Goal: Information Seeking & Learning: Understand process/instructions

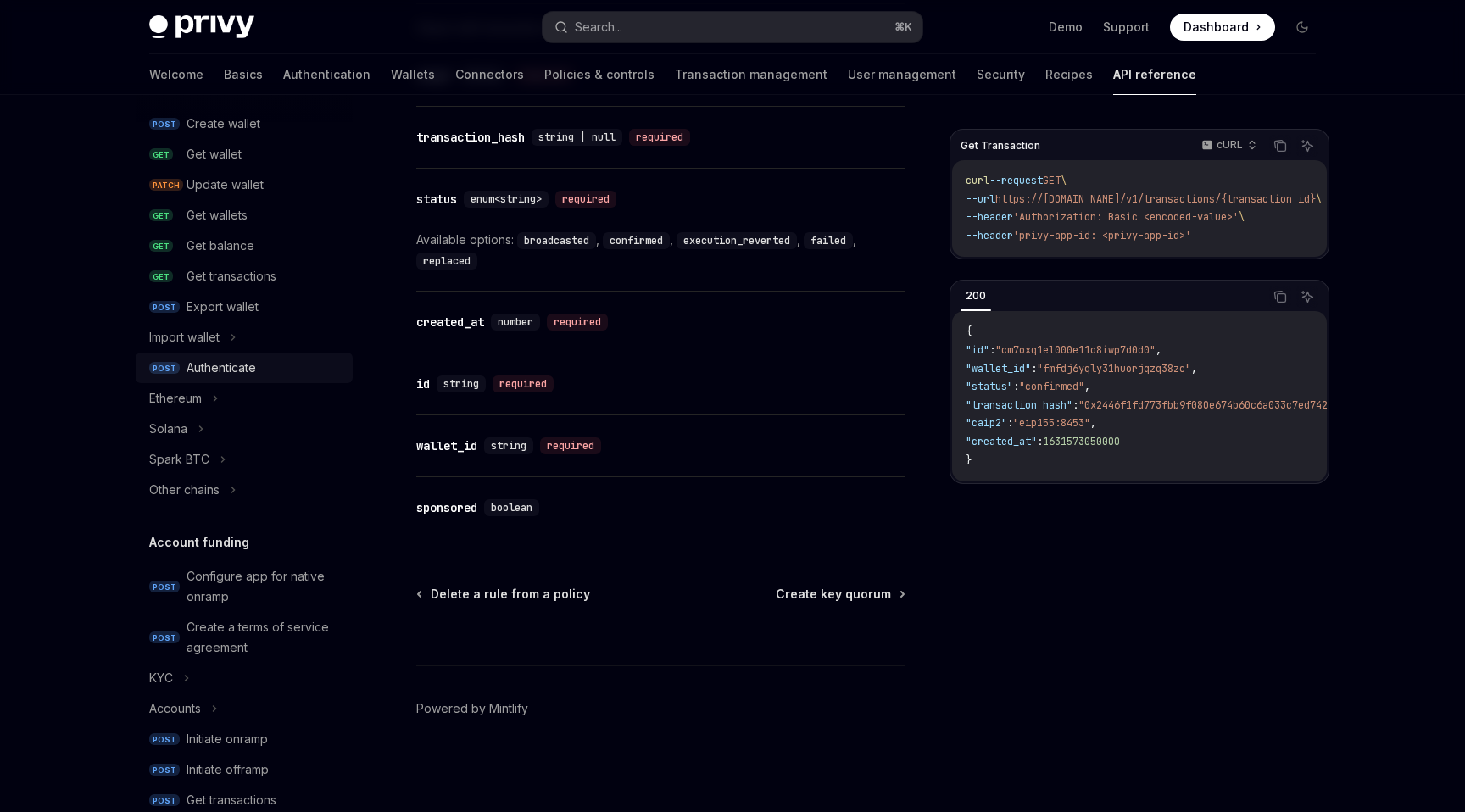
scroll to position [201, 0]
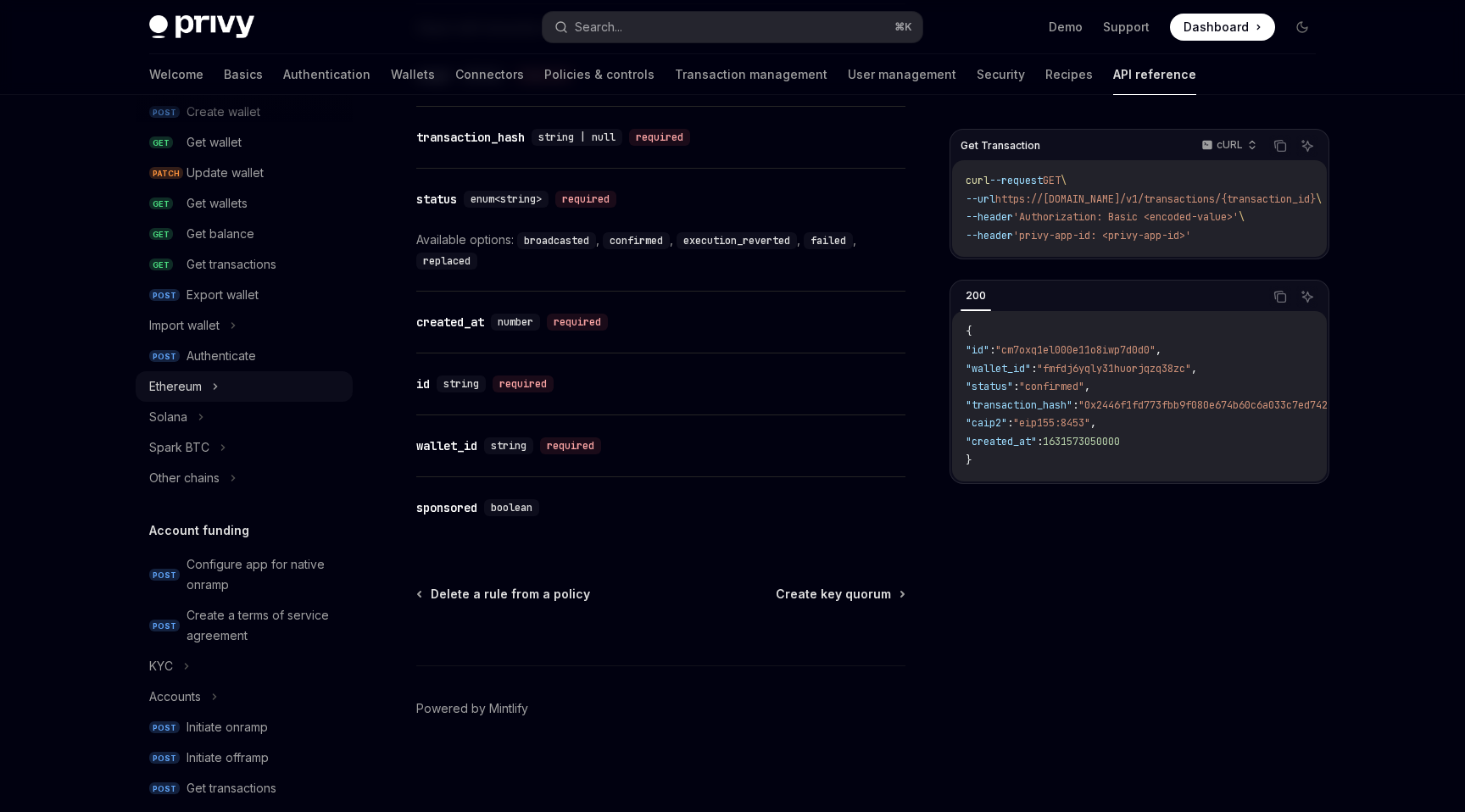
click at [200, 386] on div "Ethereum" at bounding box center [175, 386] width 53 height 20
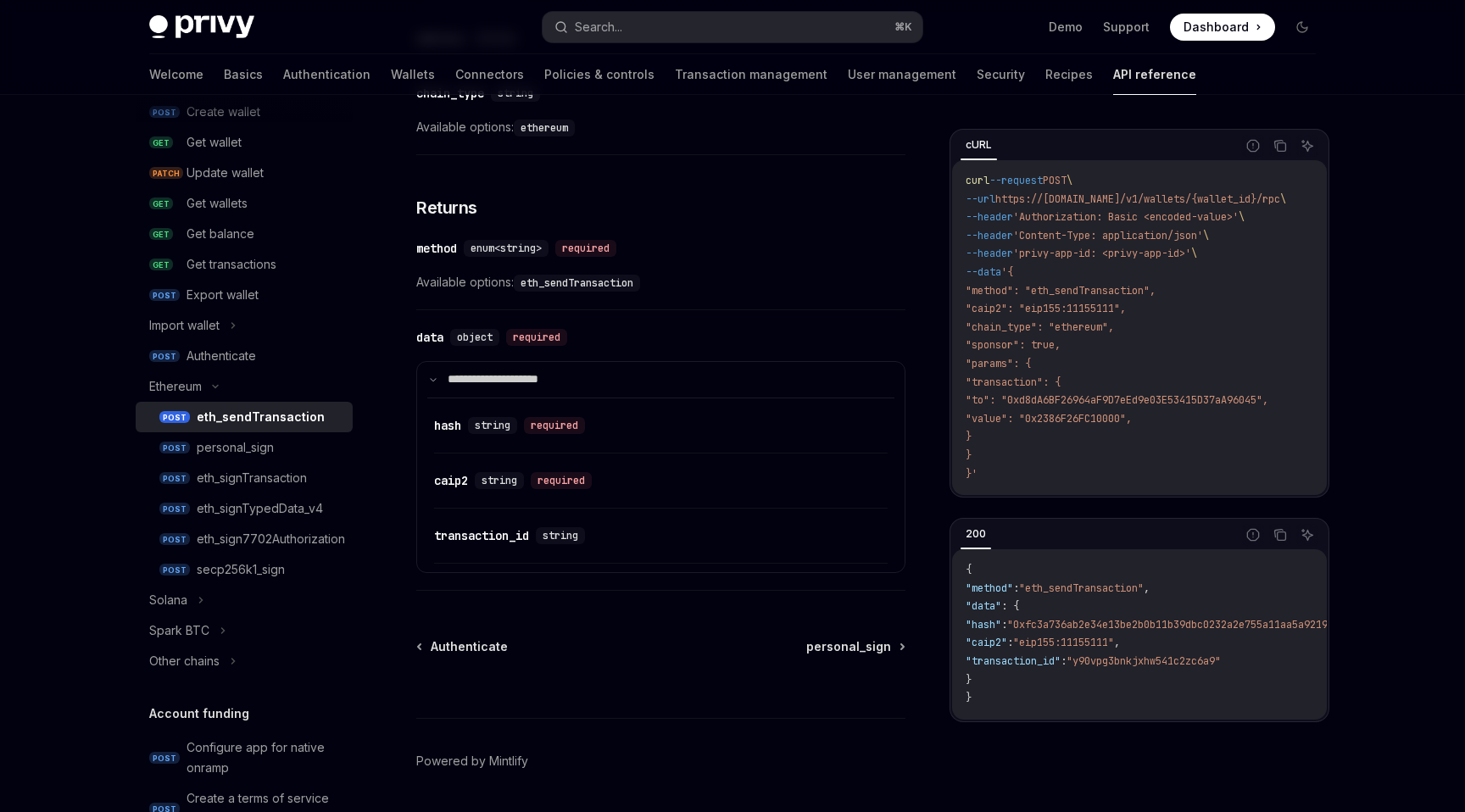
scroll to position [1956, 0]
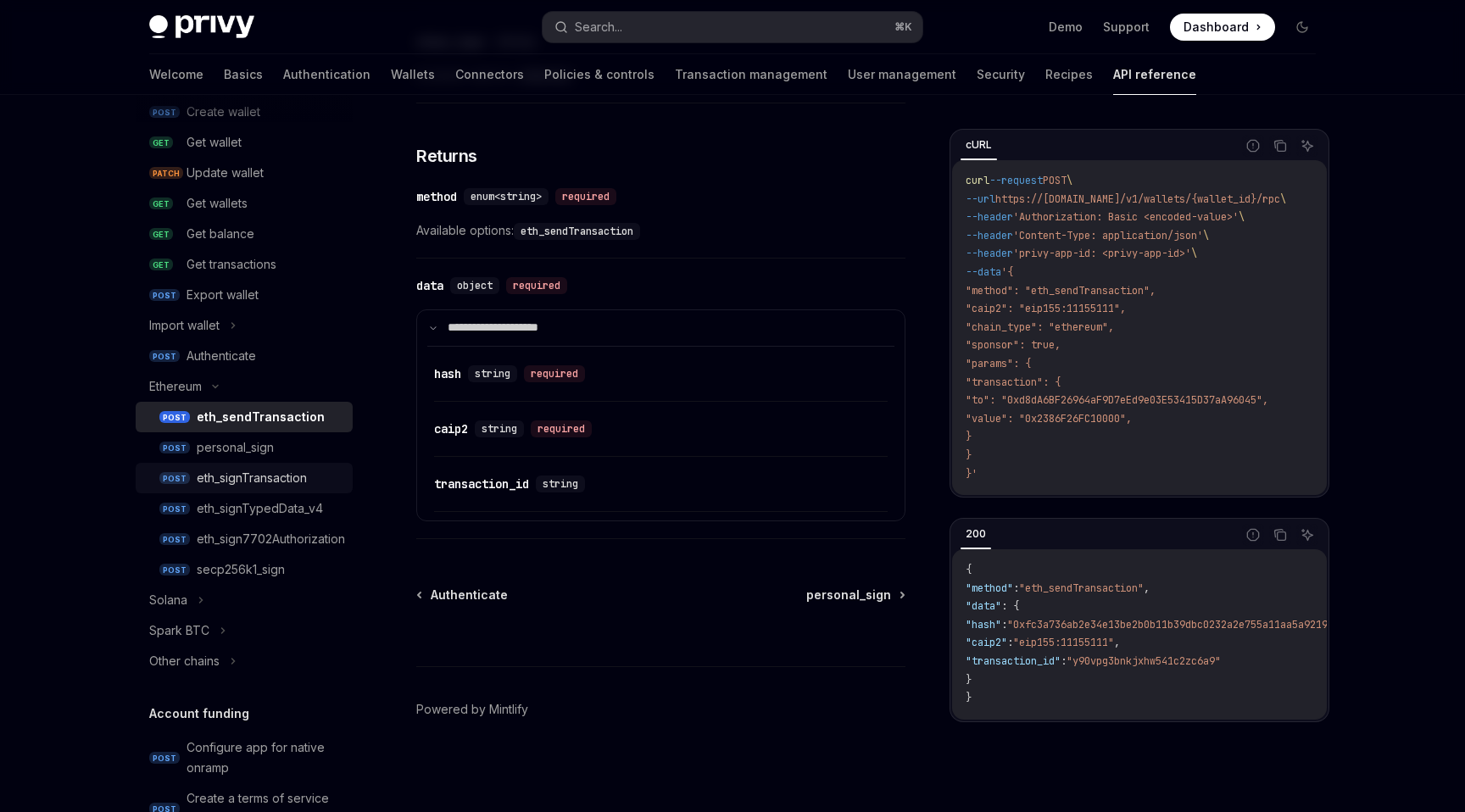
click at [298, 478] on div "eth_signTransaction" at bounding box center [252, 478] width 110 height 20
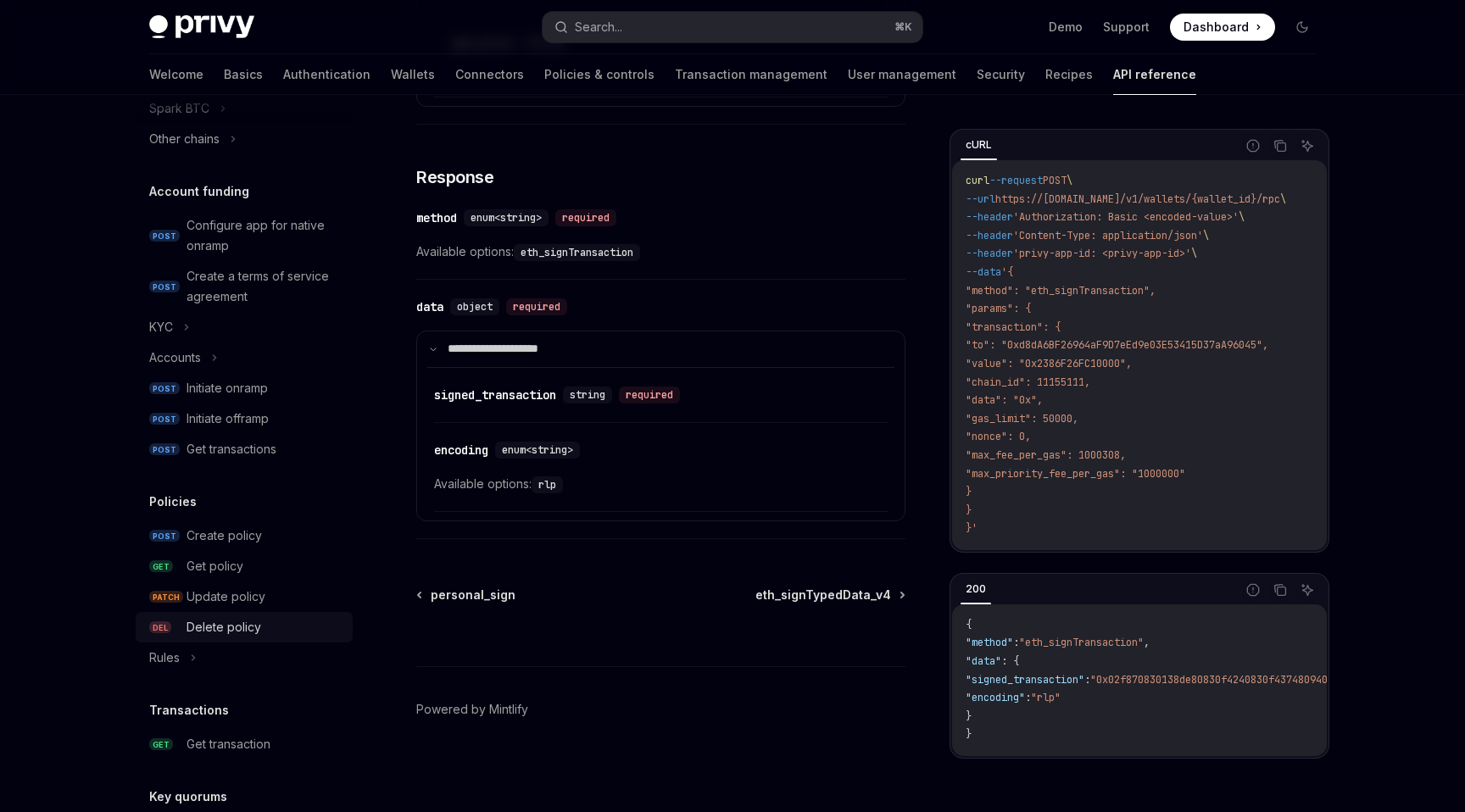
scroll to position [717, 0]
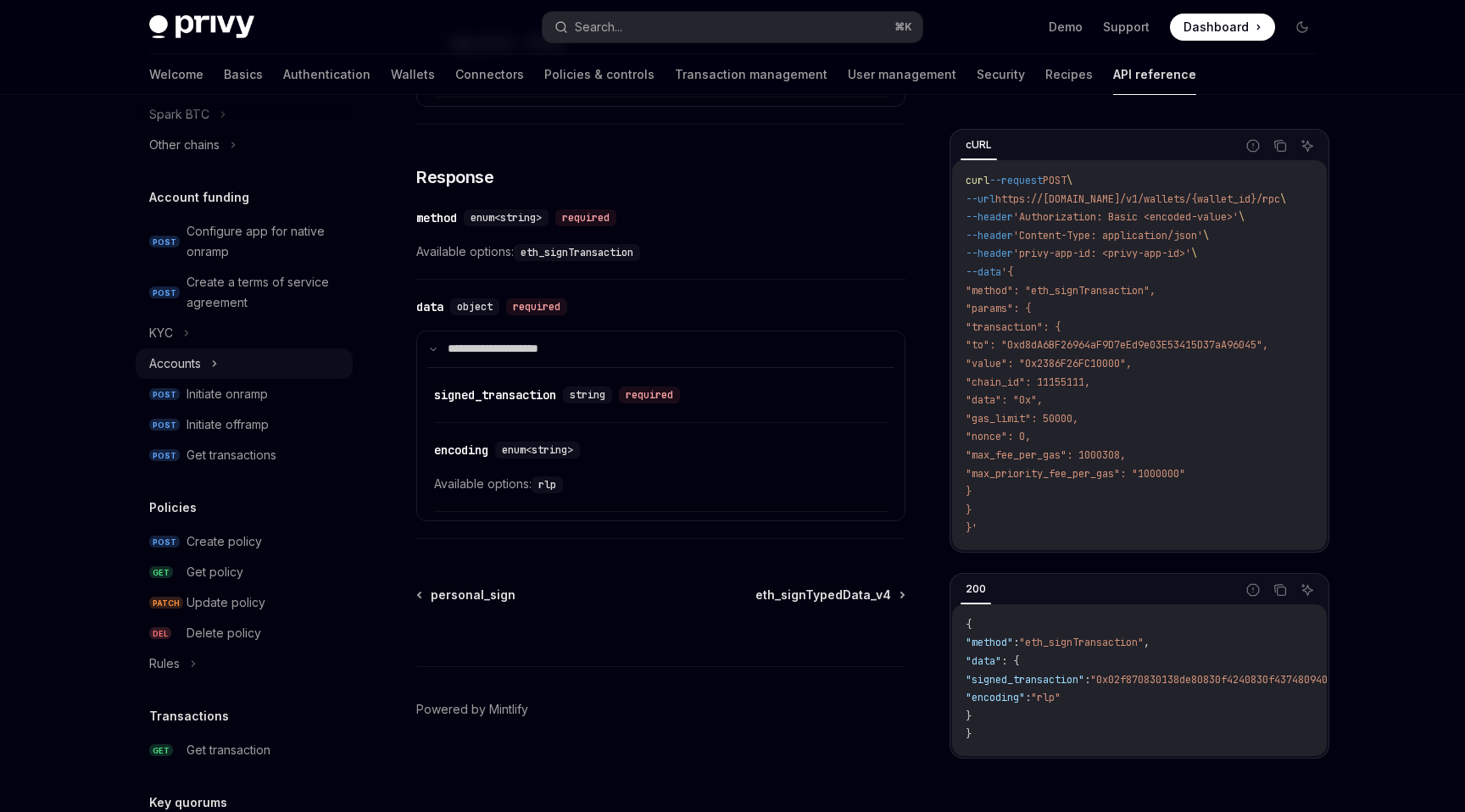
click at [202, 372] on div "Accounts" at bounding box center [244, 363] width 217 height 31
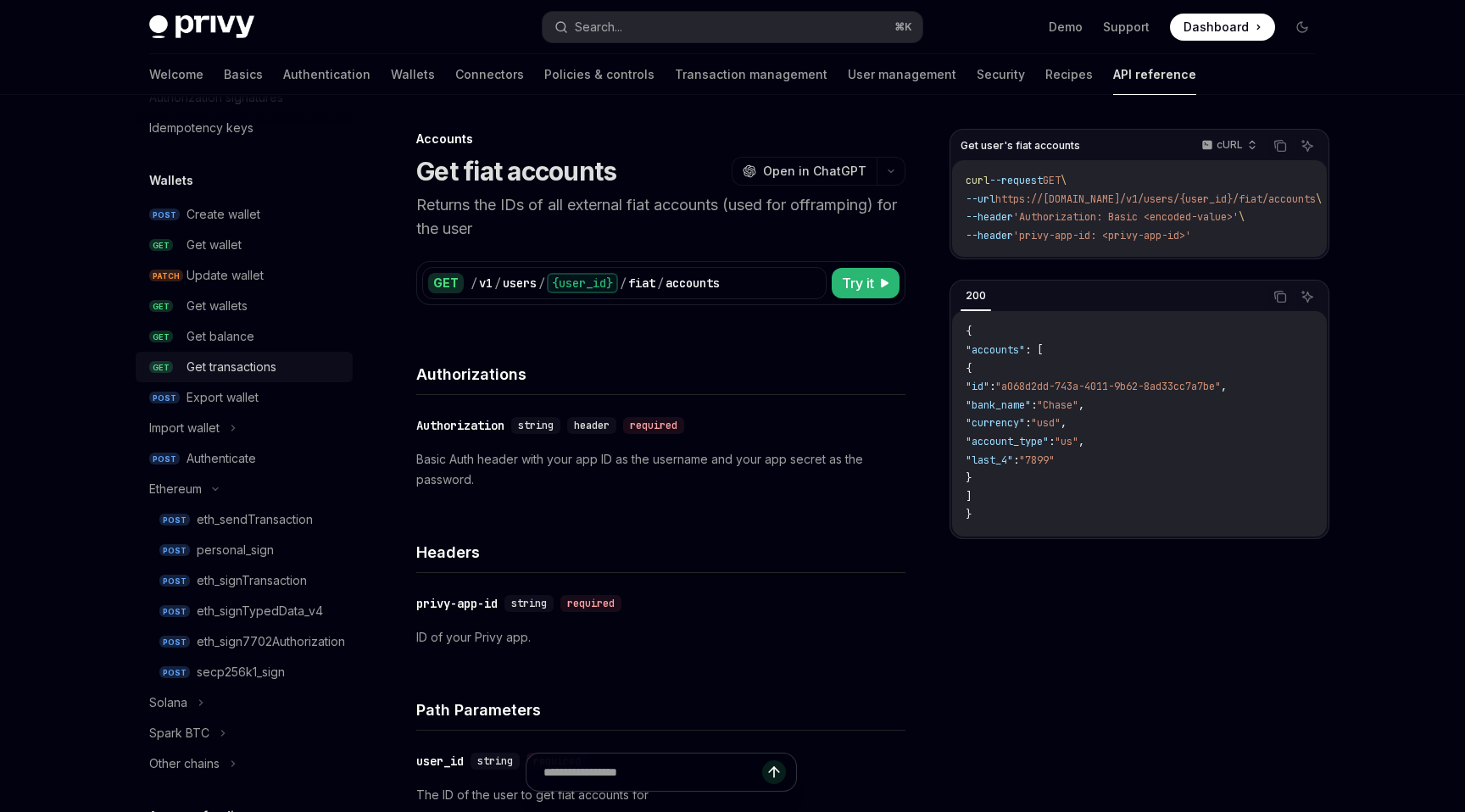
scroll to position [104, 0]
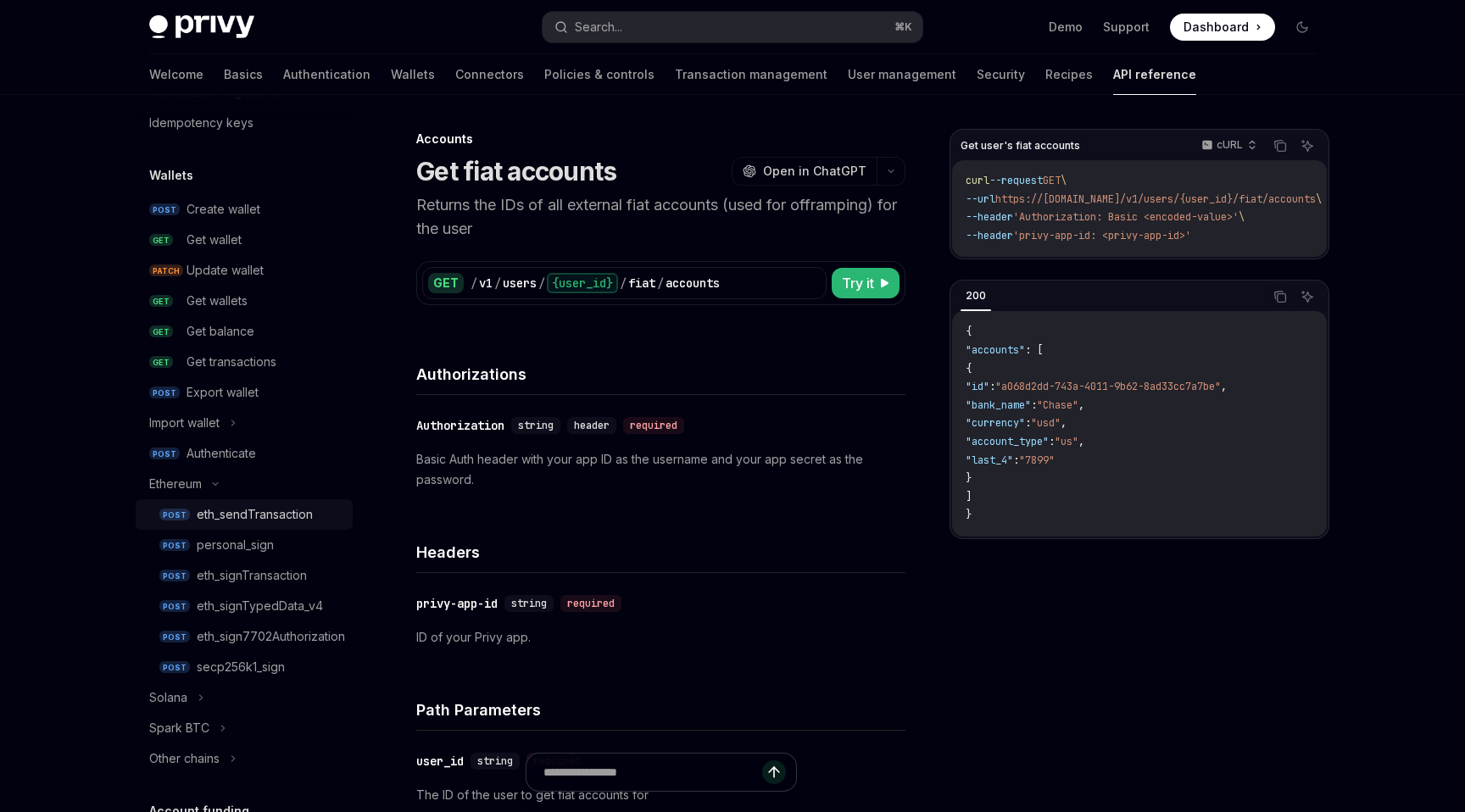
click at [258, 522] on div "eth_sendTransaction" at bounding box center [254, 514] width 116 height 20
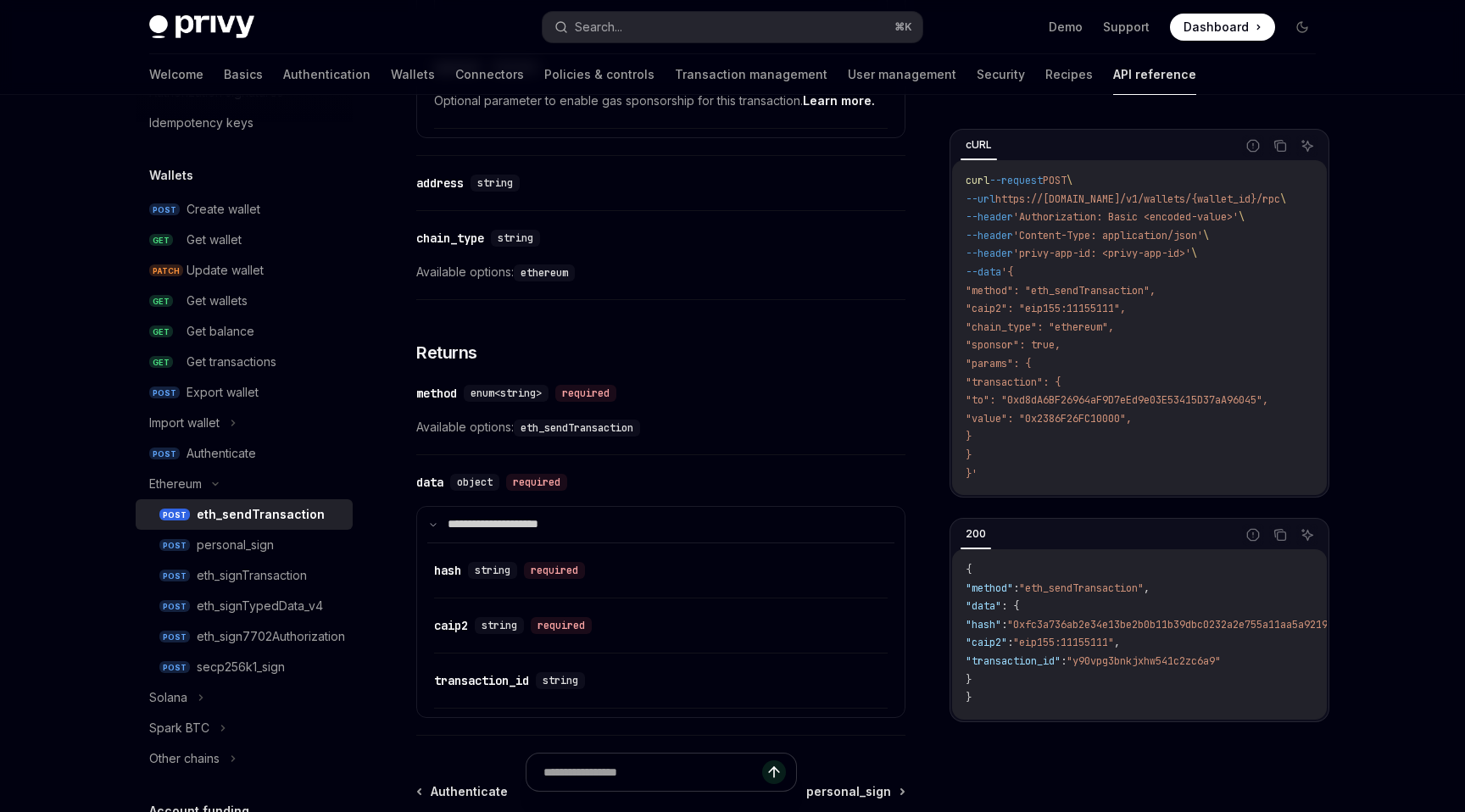
scroll to position [1956, 0]
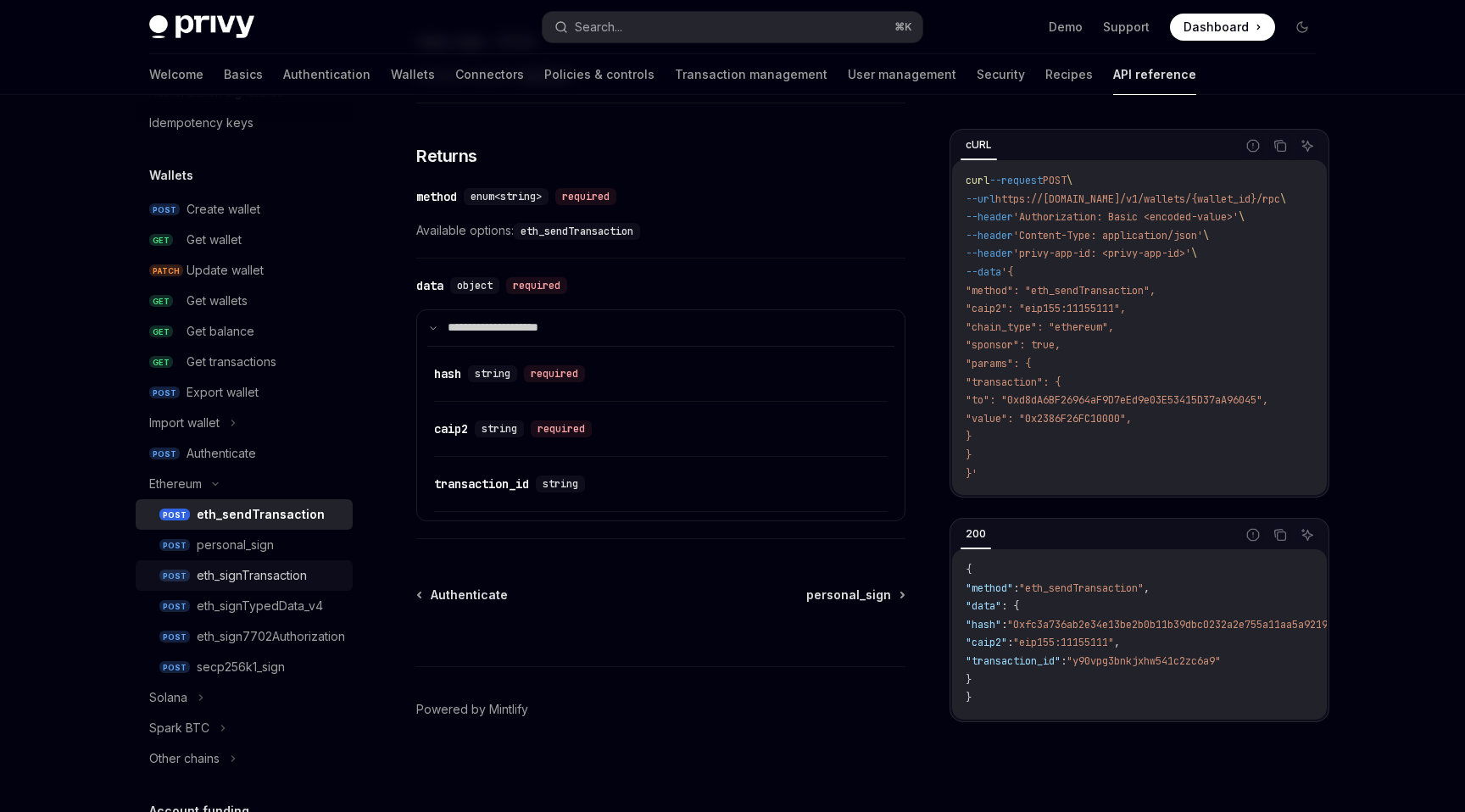
click at [301, 574] on div "eth_signTransaction" at bounding box center [252, 575] width 110 height 20
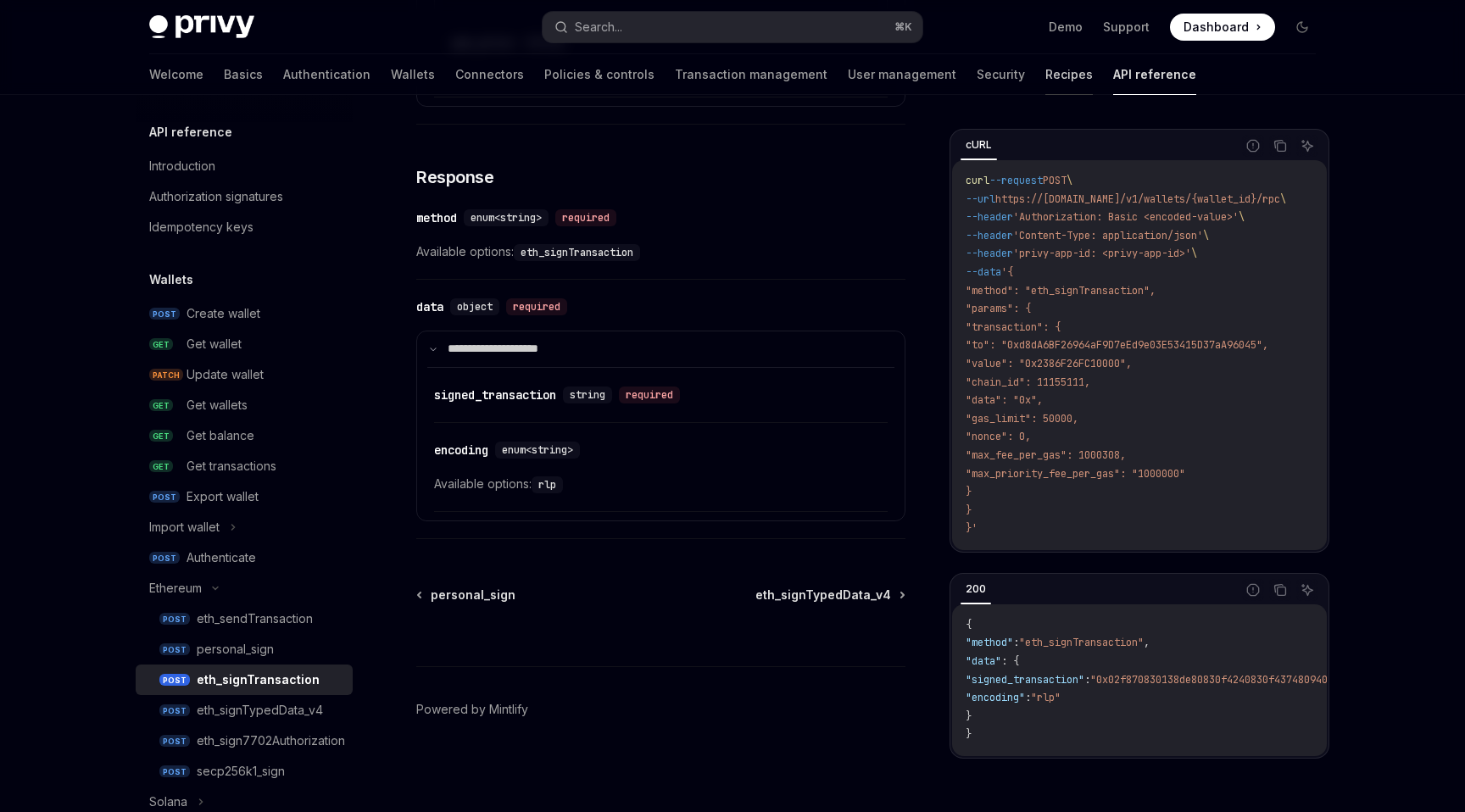
click at [1045, 59] on link "Recipes" at bounding box center [1069, 74] width 47 height 41
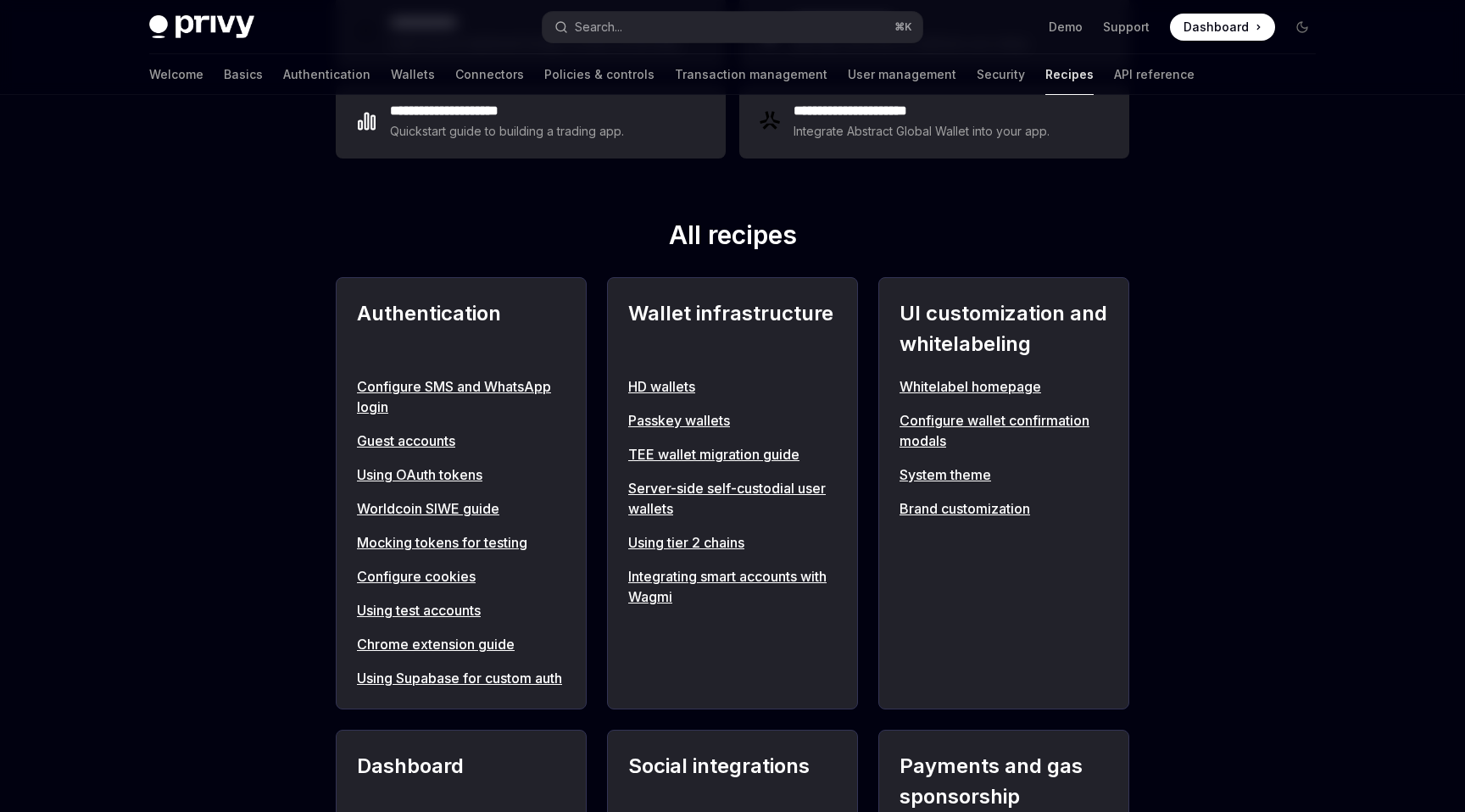
scroll to position [522, 0]
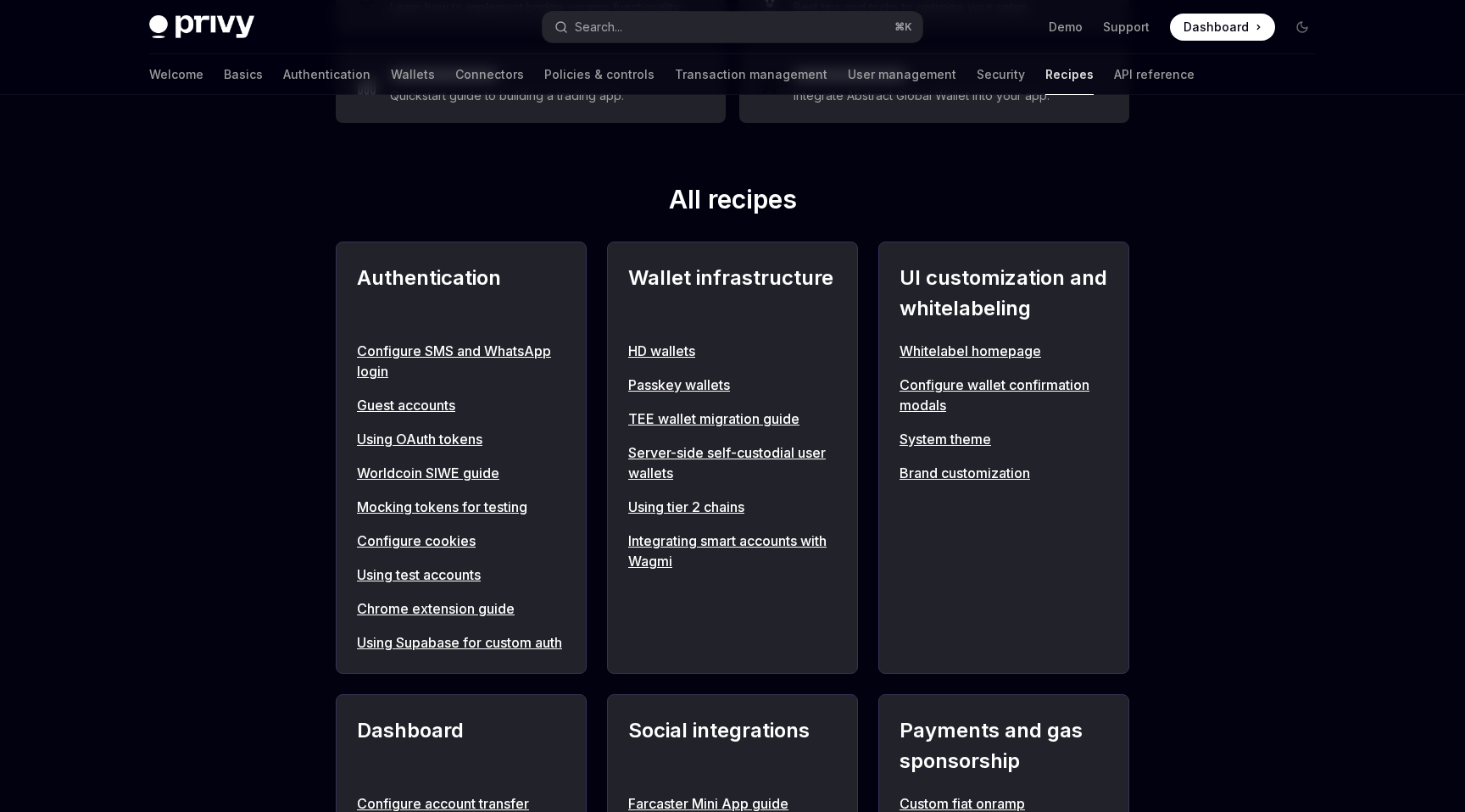
click at [428, 438] on link "Using OAuth tokens" at bounding box center [460, 439] width 209 height 20
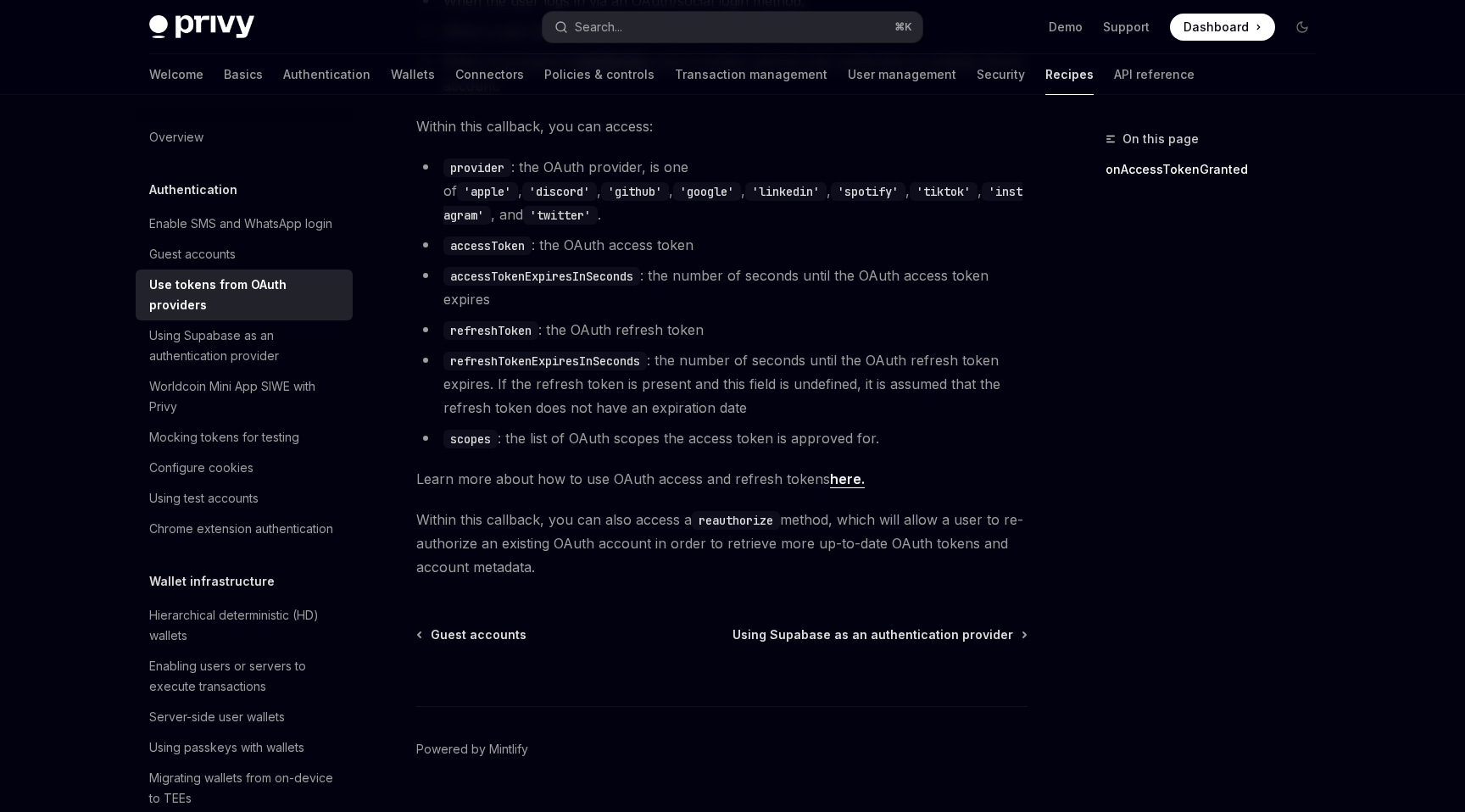
scroll to position [1039, 0]
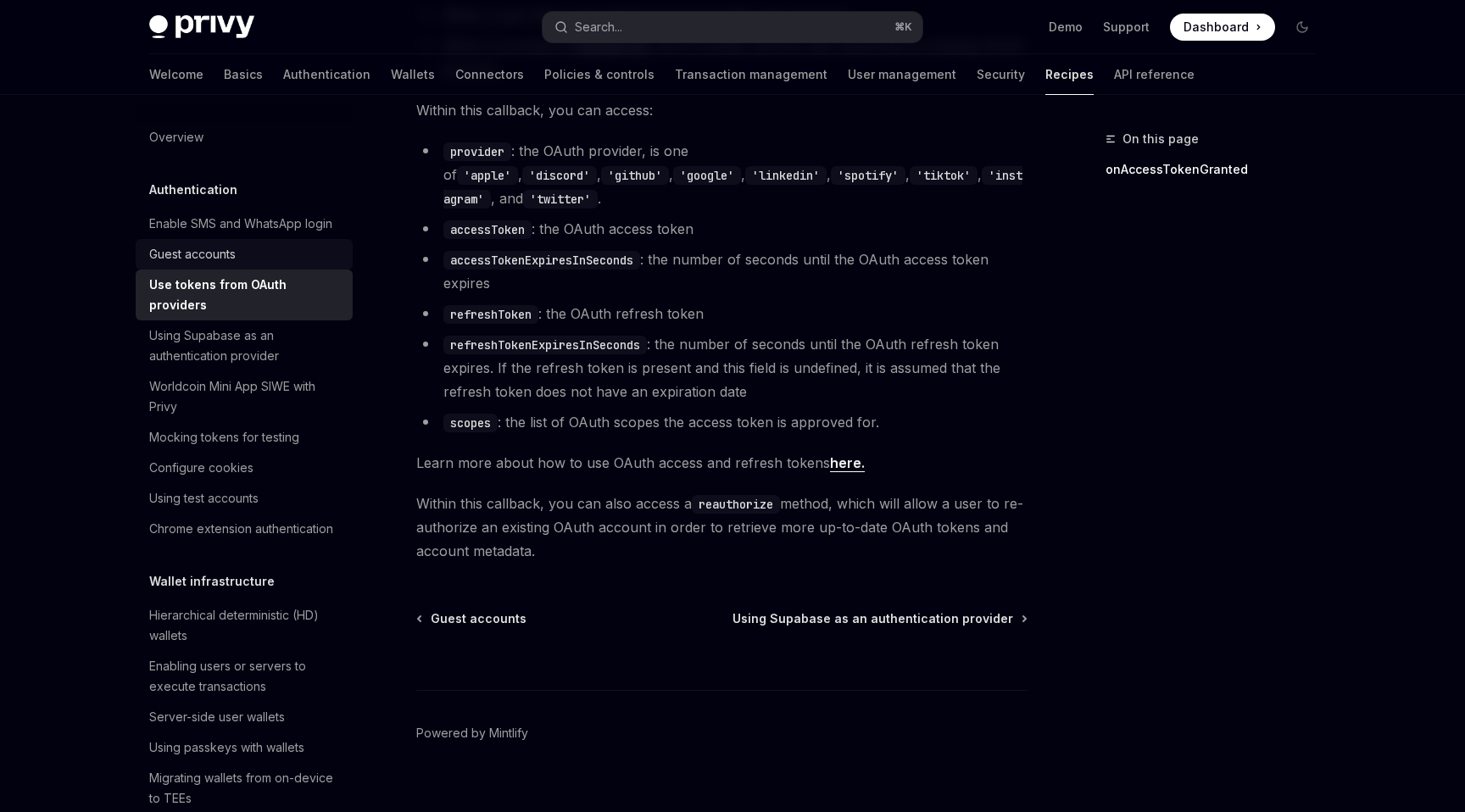
click at [200, 258] on div "Guest accounts" at bounding box center [192, 254] width 86 height 20
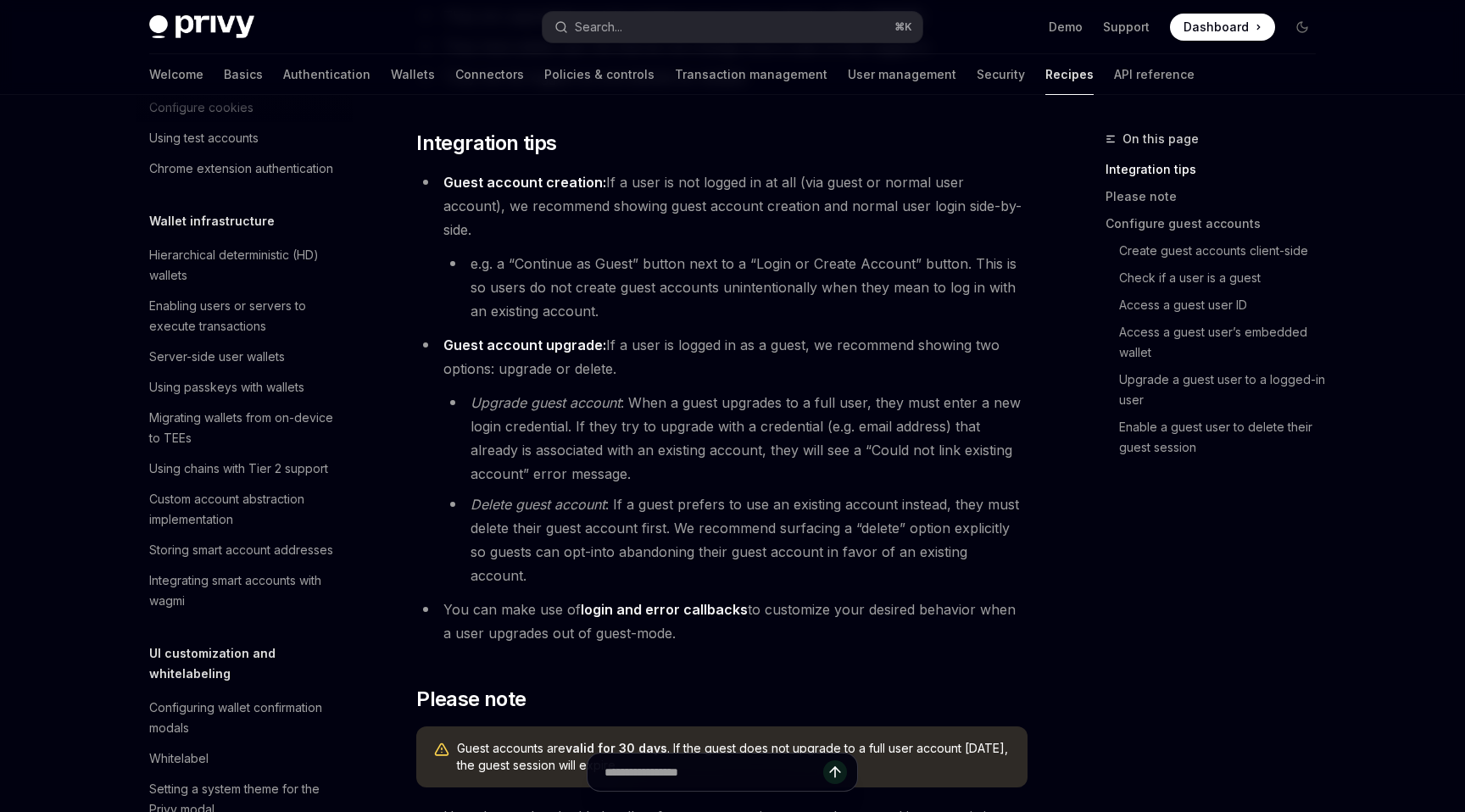
scroll to position [355, 0]
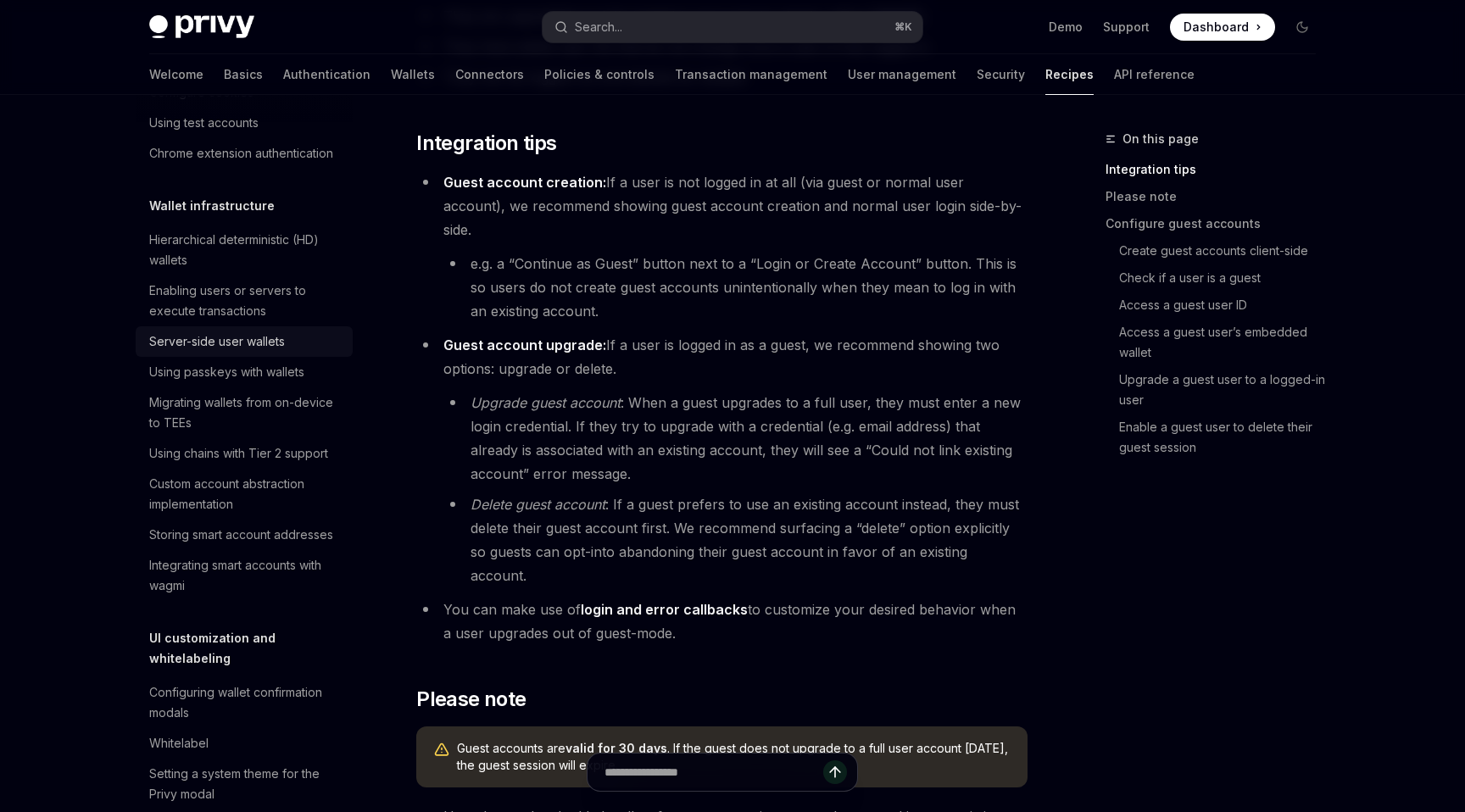
click at [223, 346] on div "Server-side user wallets" at bounding box center [217, 342] width 136 height 20
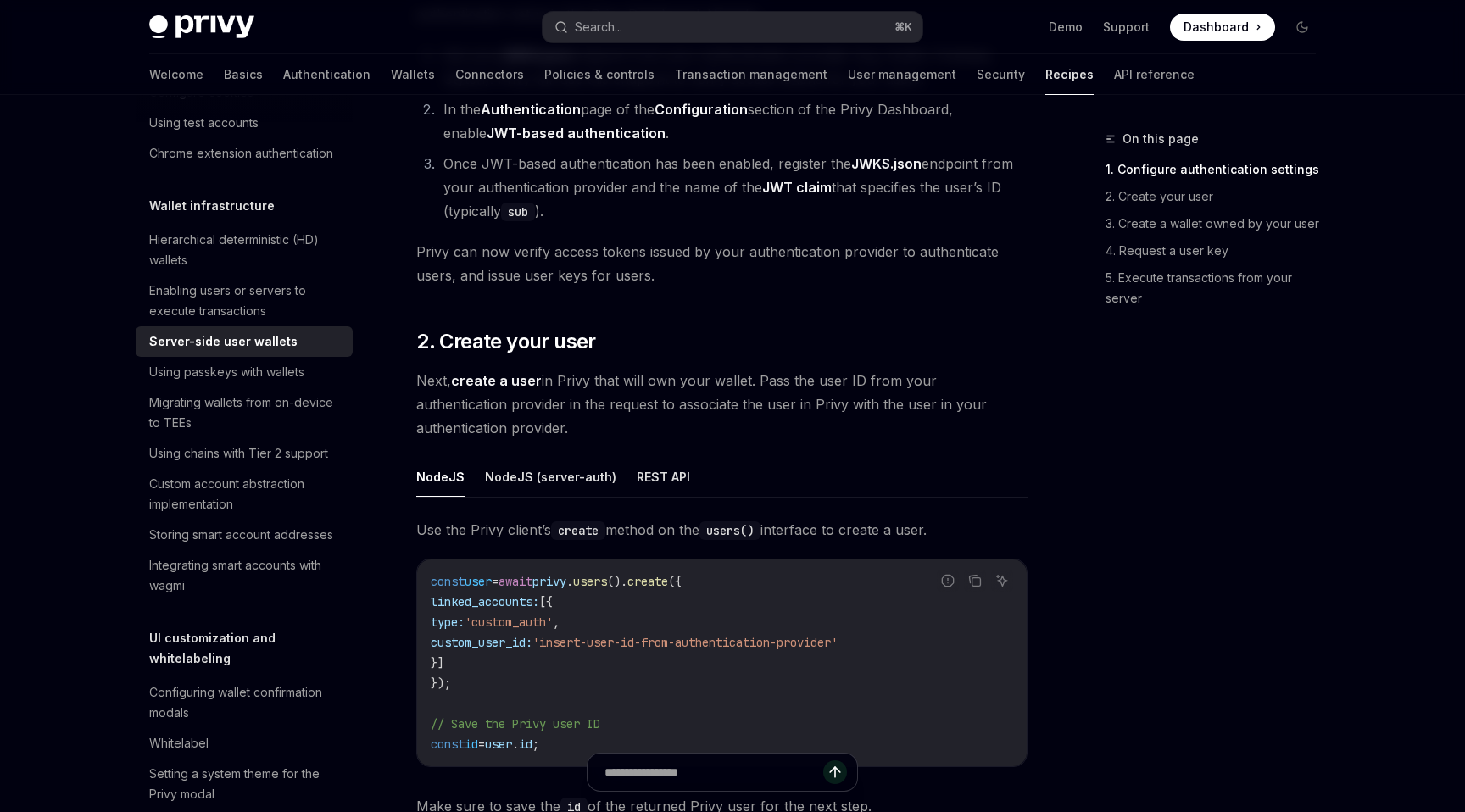
scroll to position [1263, 0]
click at [641, 484] on button "REST API" at bounding box center [664, 478] width 54 height 40
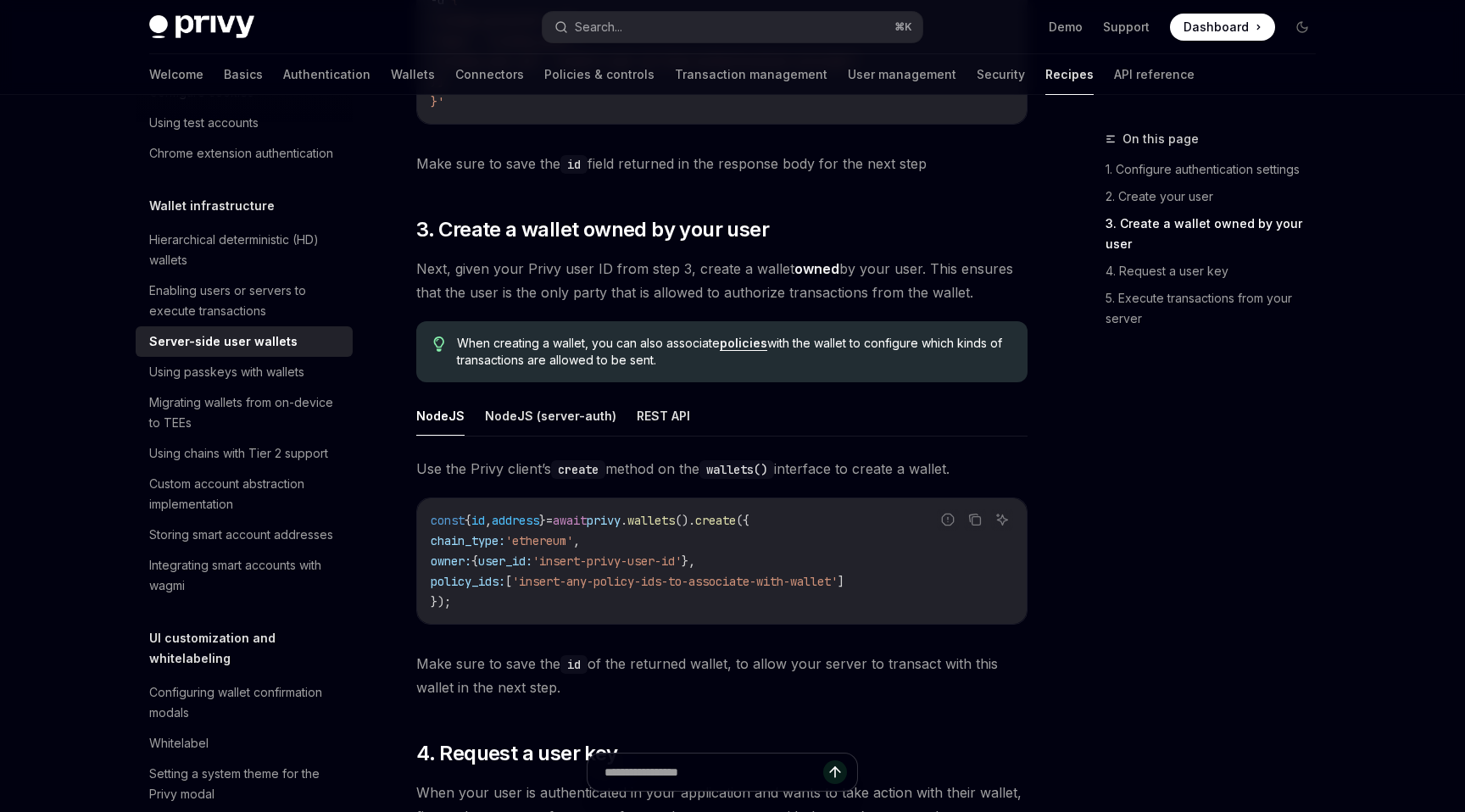
scroll to position [2260, 0]
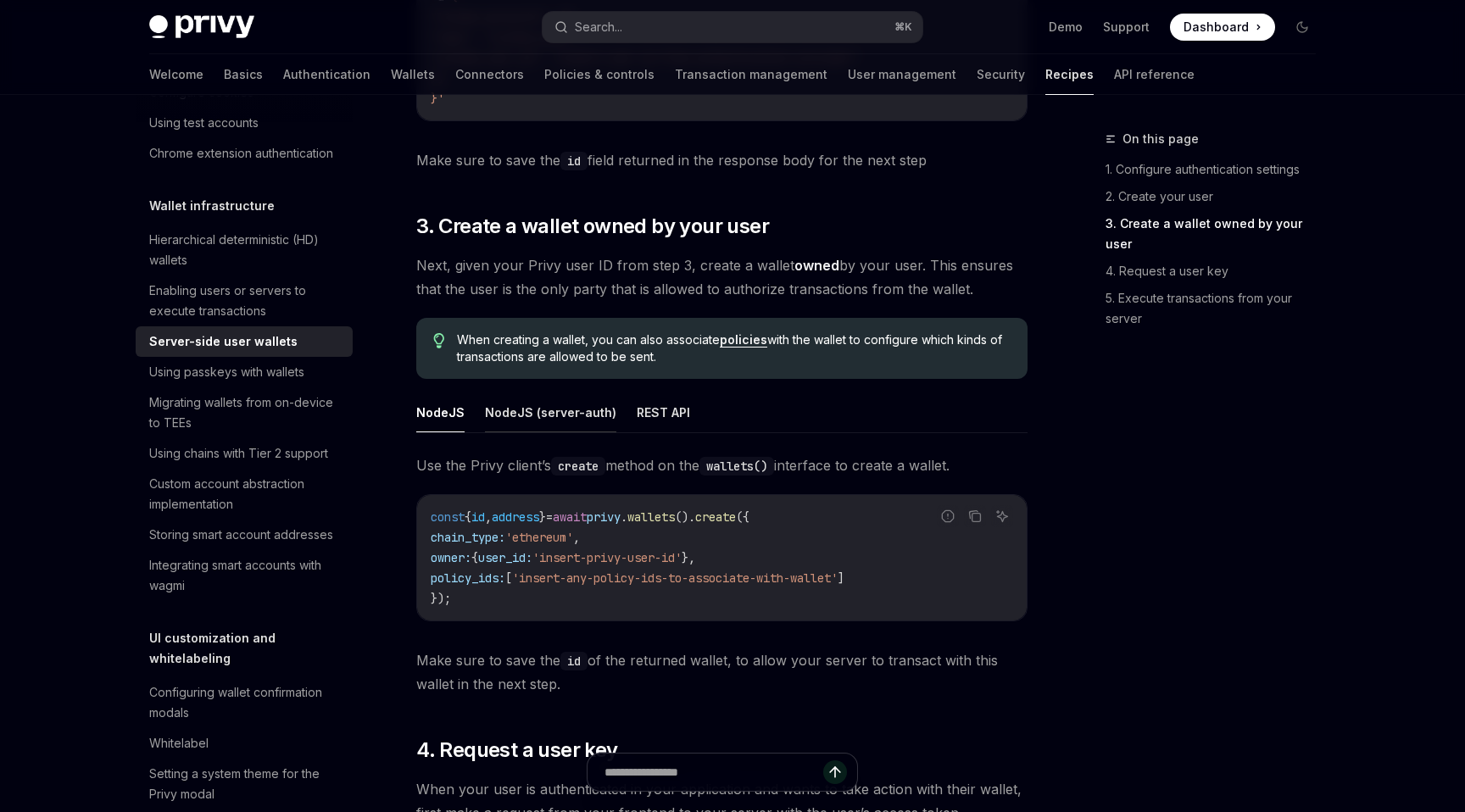
click at [529, 407] on button "NodeJS (server-auth)" at bounding box center [551, 412] width 132 height 40
click at [668, 412] on button "REST API" at bounding box center [664, 412] width 54 height 40
type textarea "*"
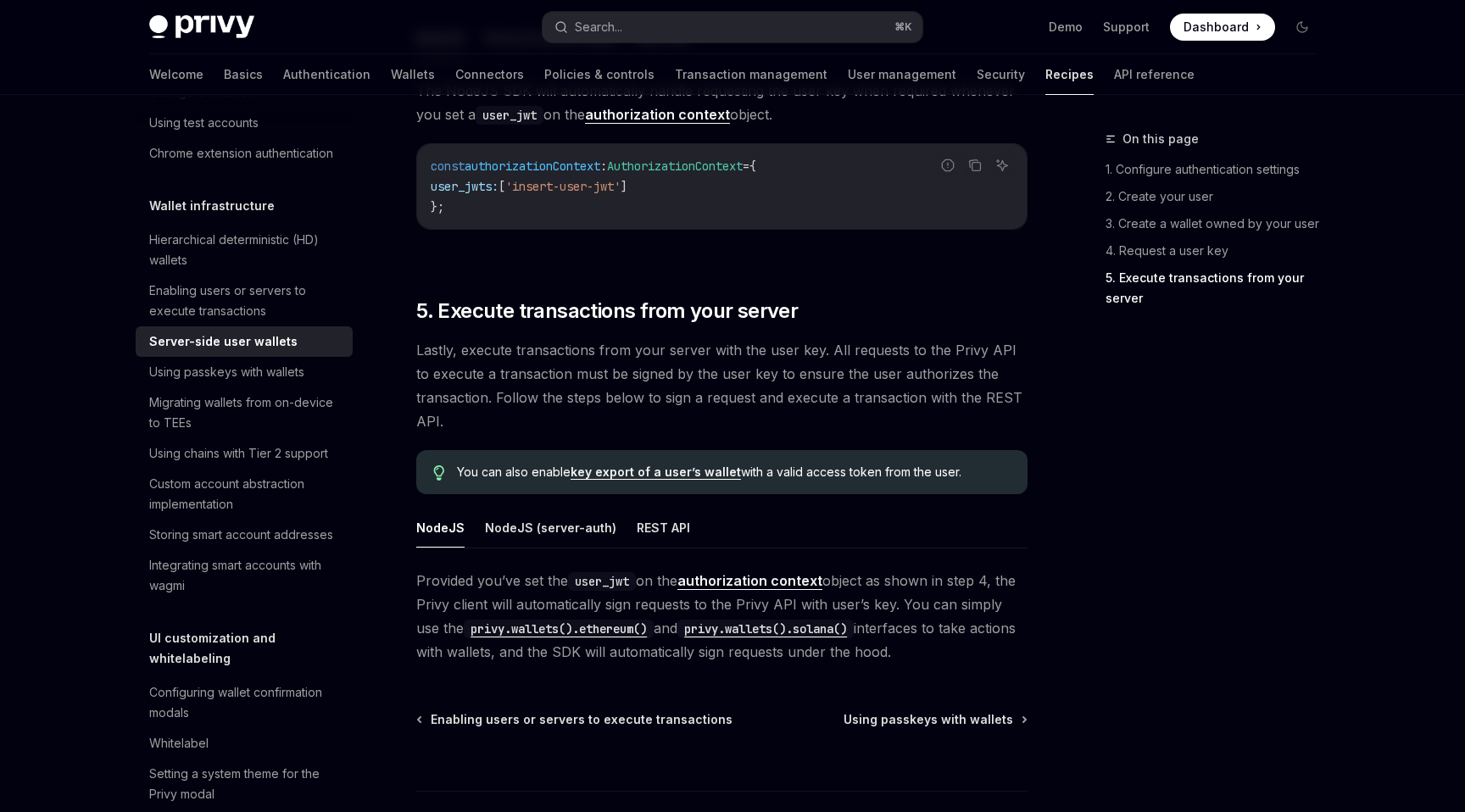
scroll to position [3651, 0]
